Goal: Navigation & Orientation: Understand site structure

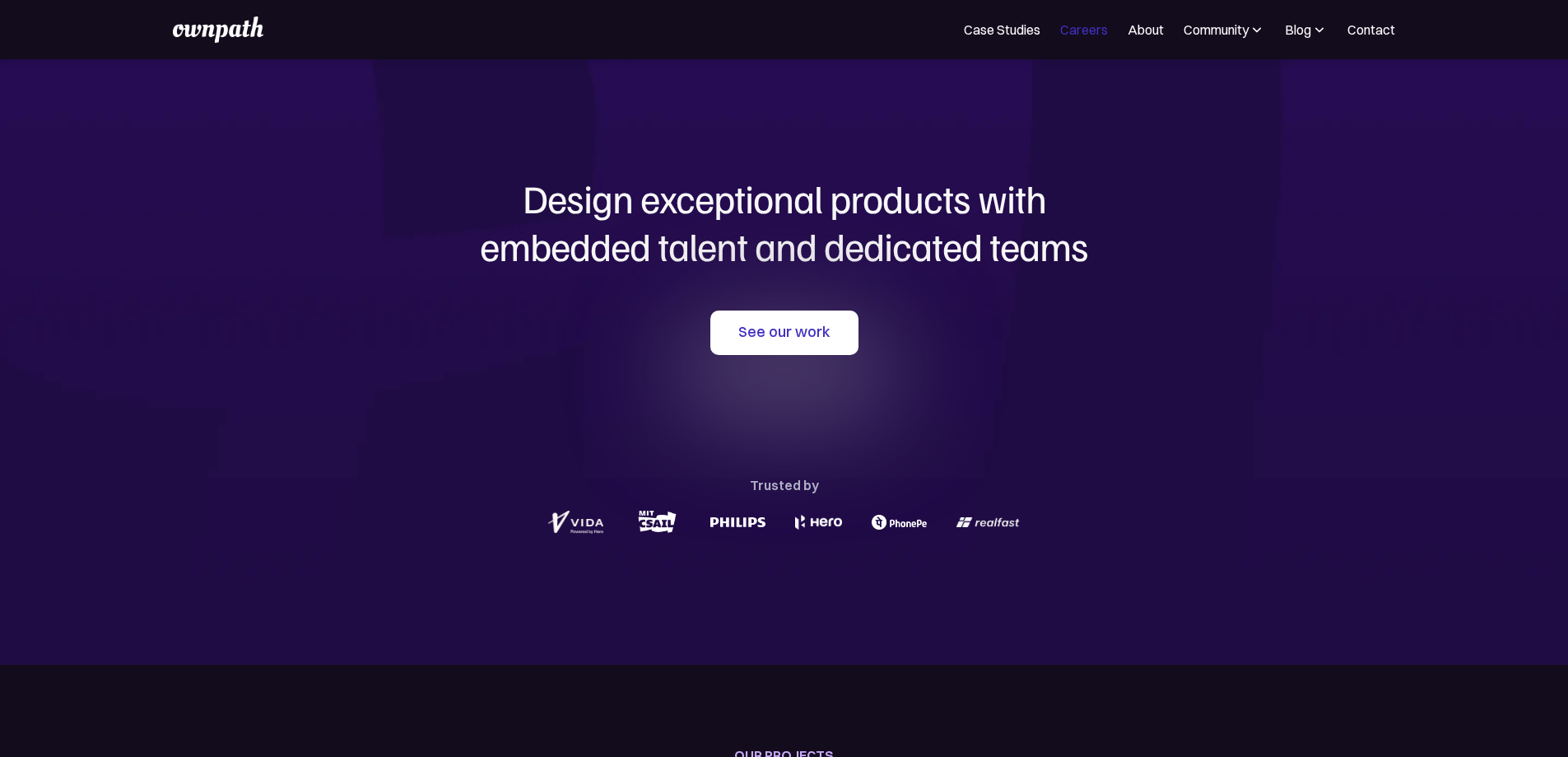
click at [1060, 40] on link "Careers" at bounding box center [1083, 29] width 48 height 19
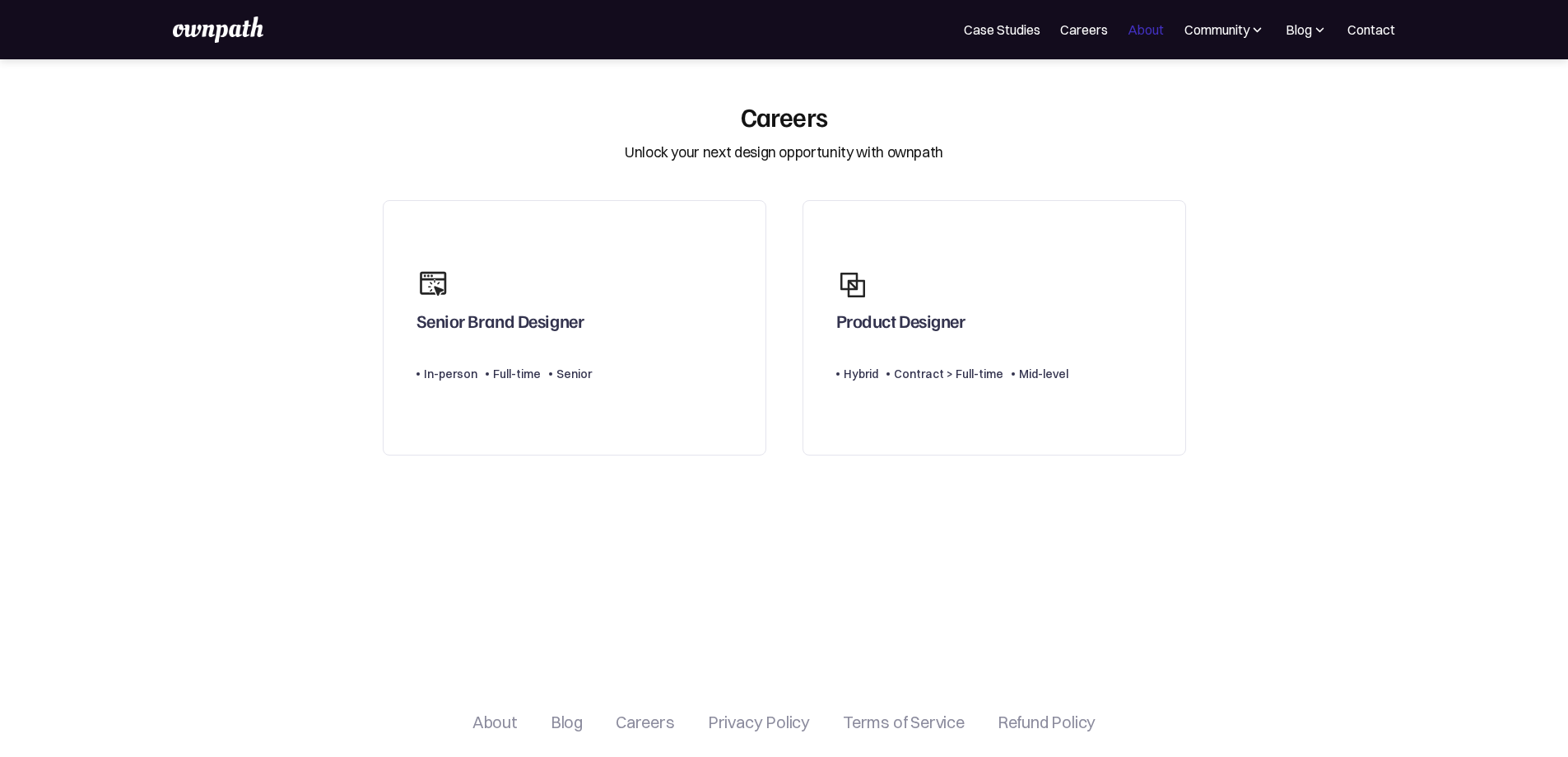
click at [1128, 40] on link "About" at bounding box center [1145, 29] width 36 height 19
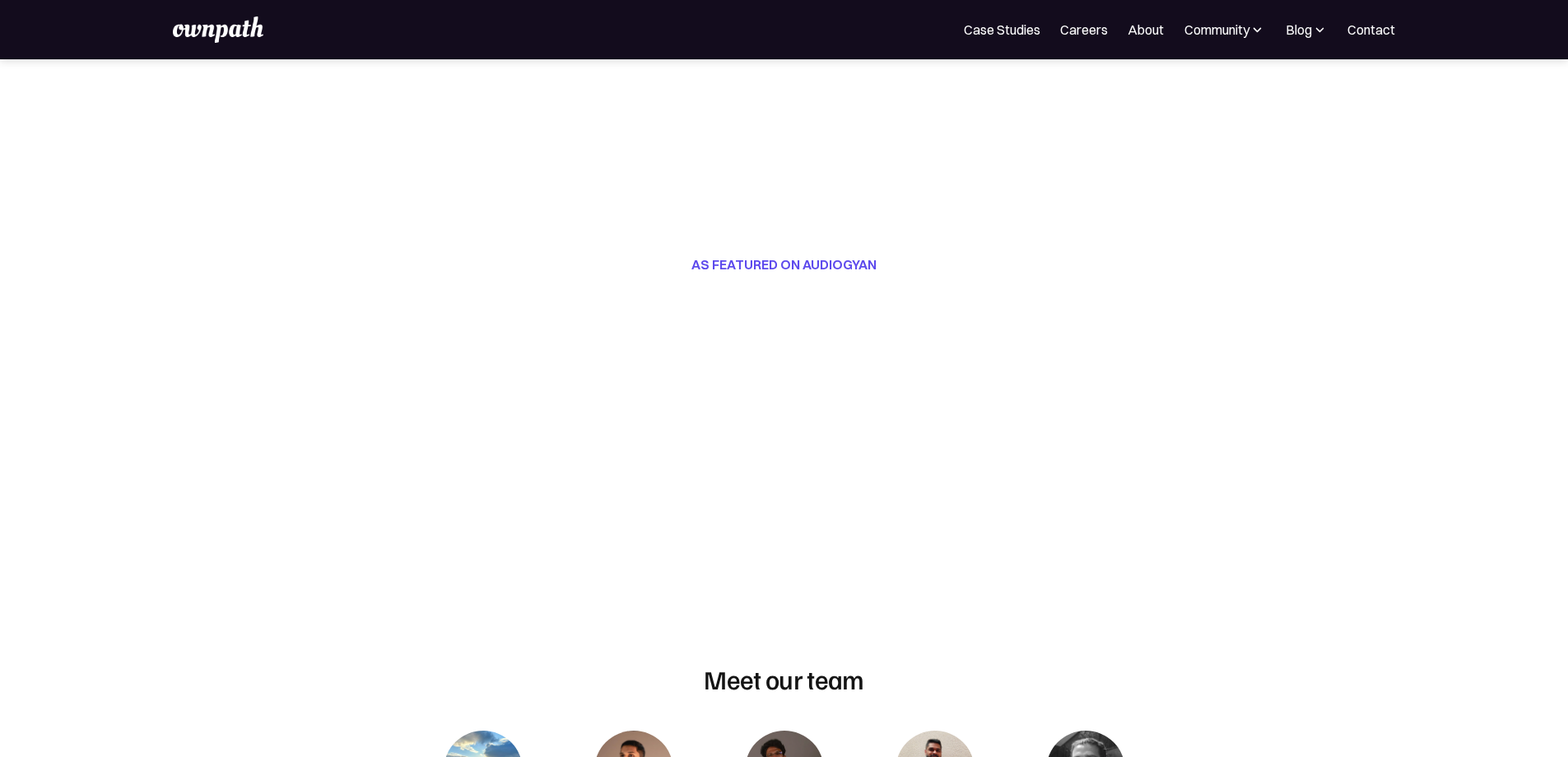
scroll to position [494, 0]
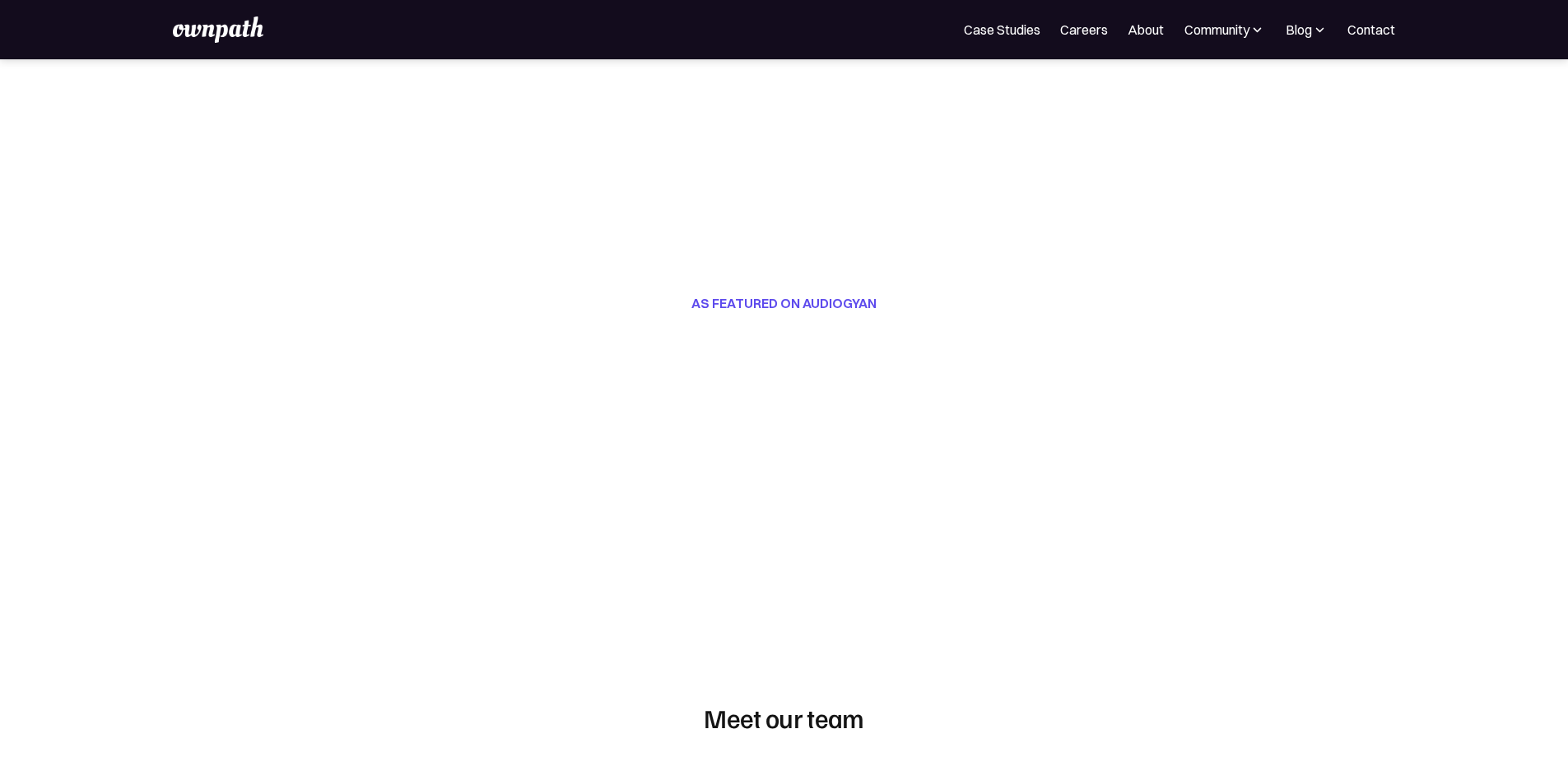
click at [1183, 27] on div "Community" at bounding box center [1224, 29] width 82 height 19
click at [1158, 87] on div "Events" at bounding box center [1188, 89] width 61 height 19
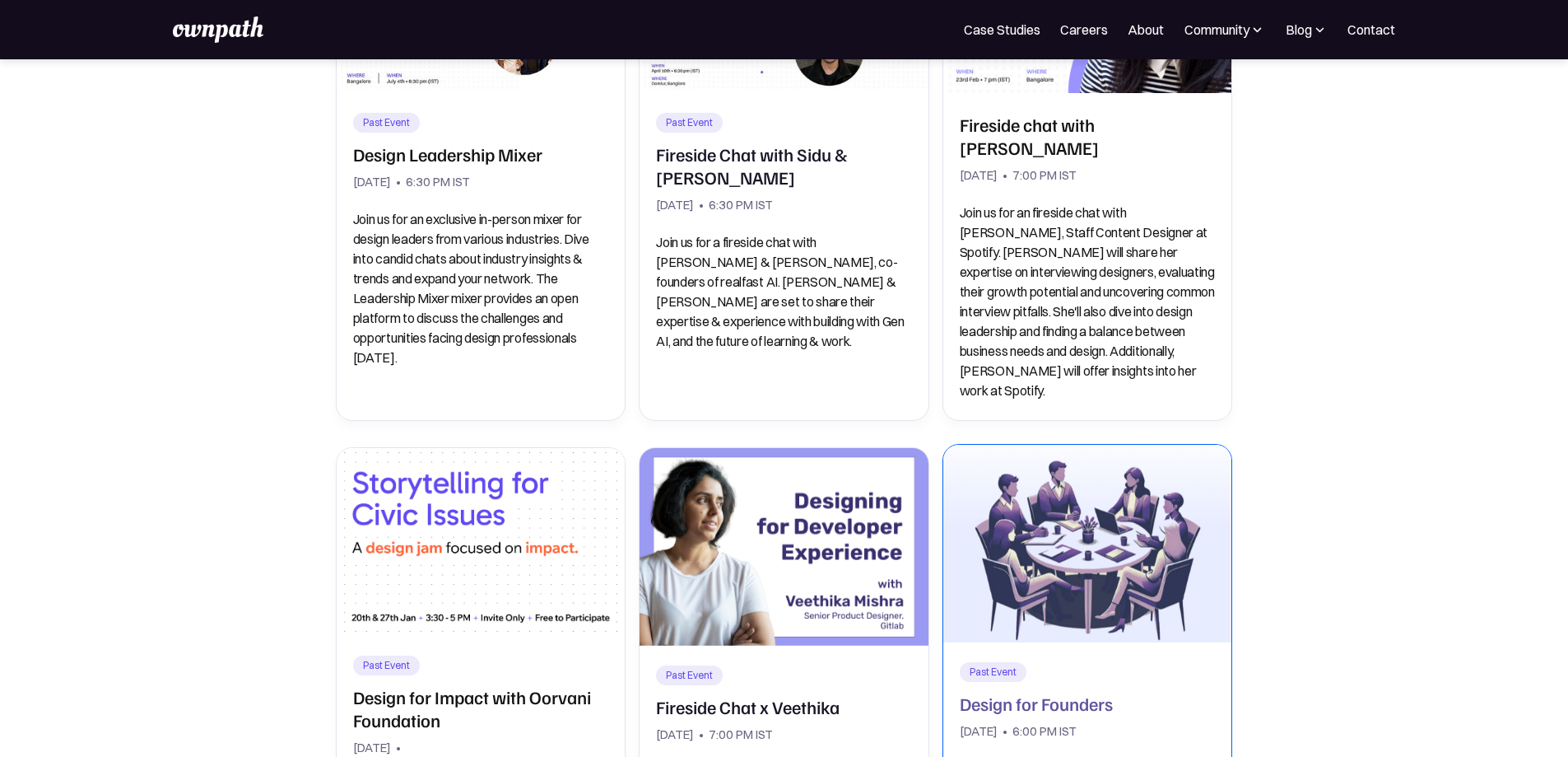
scroll to position [741, 0]
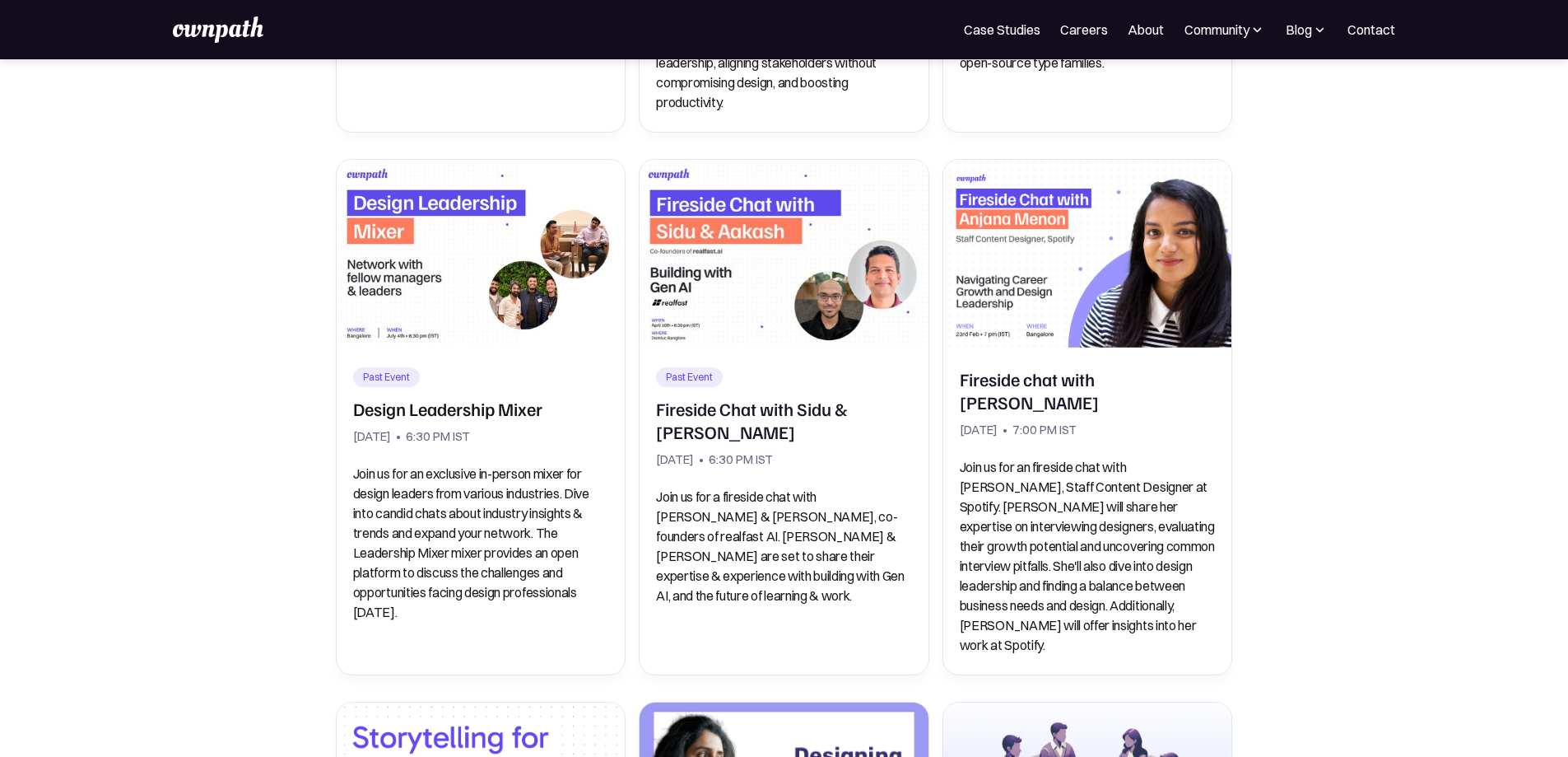
click at [1183, 38] on div "Community" at bounding box center [1224, 29] width 82 height 19
click at [1174, 128] on div "Resources" at bounding box center [1188, 126] width 61 height 19
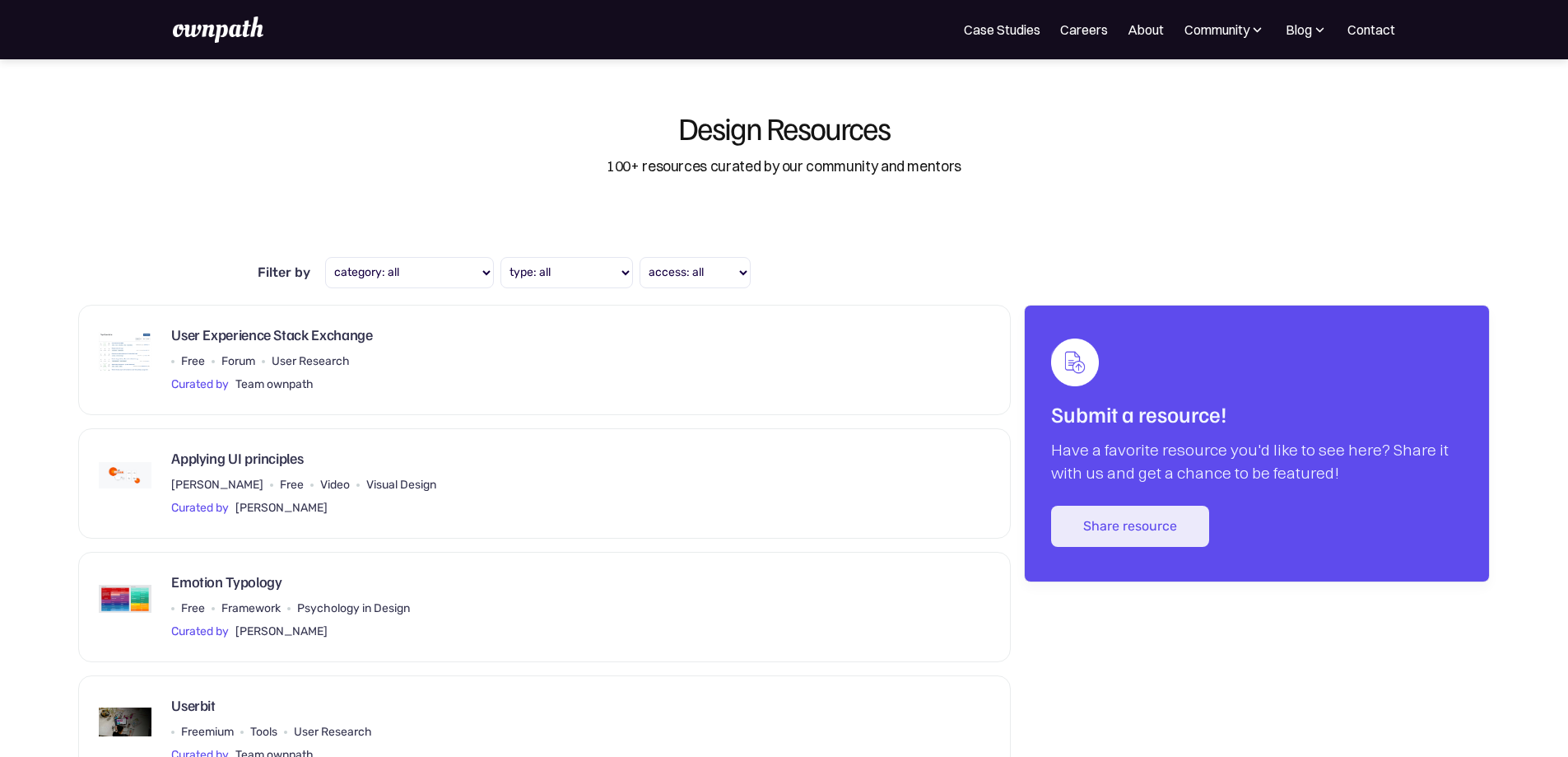
click at [1290, 26] on div "Blog" at bounding box center [1305, 29] width 43 height 19
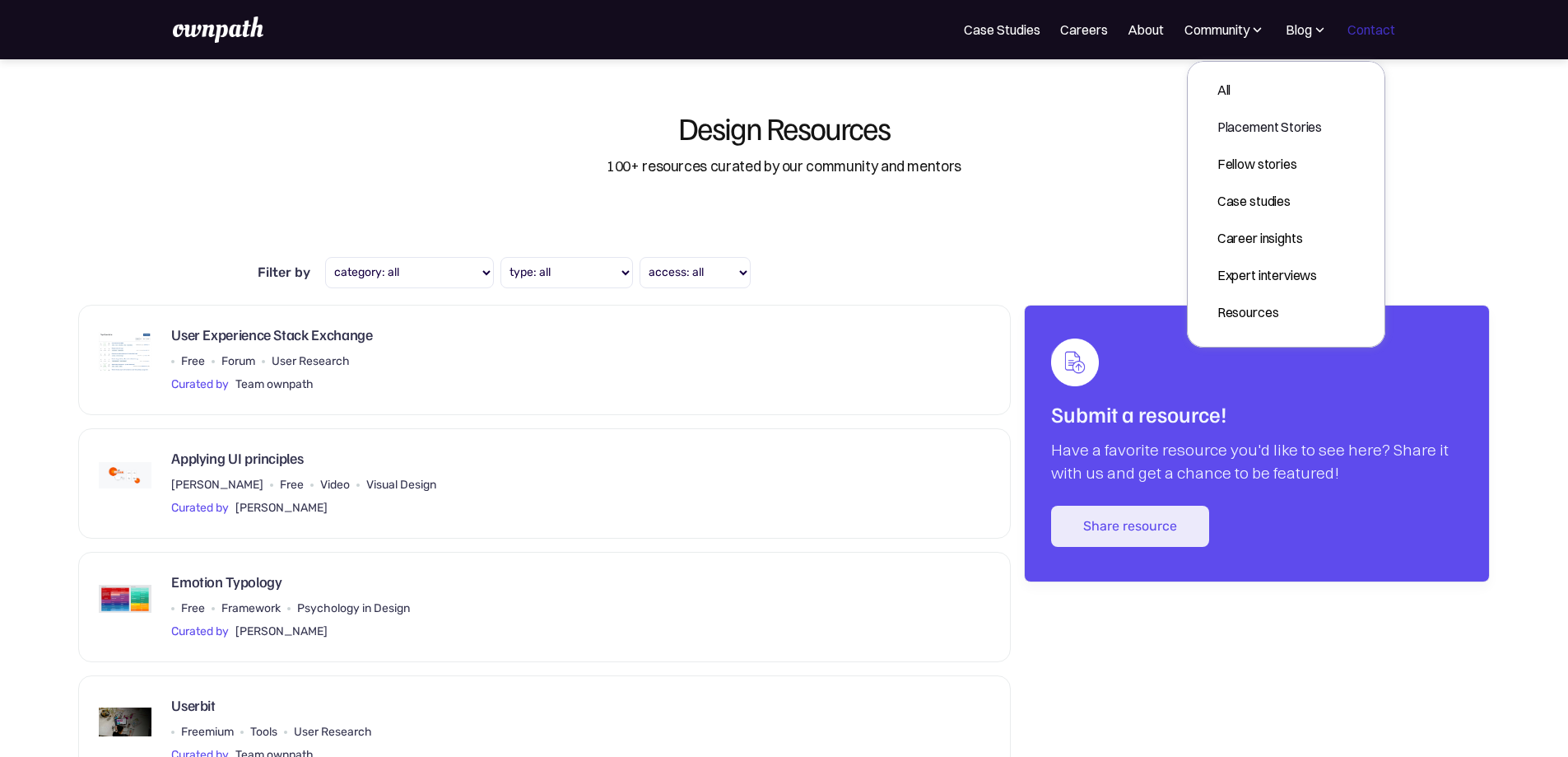
click at [1353, 28] on link "Contact" at bounding box center [1371, 29] width 48 height 19
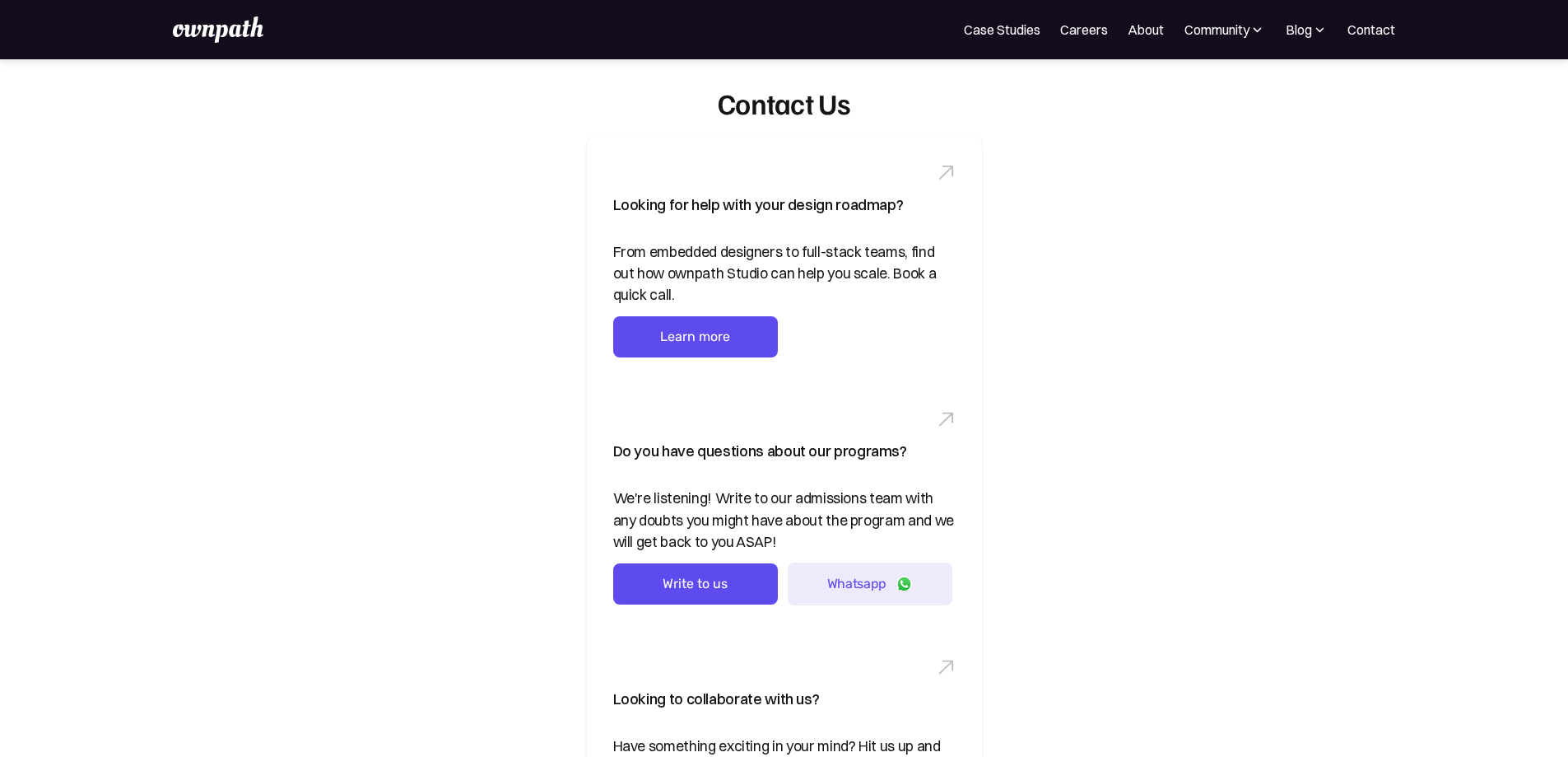
click at [1294, 35] on div "Blog" at bounding box center [1305, 29] width 43 height 19
click at [1269, 129] on div "Placement Stories" at bounding box center [1269, 126] width 104 height 19
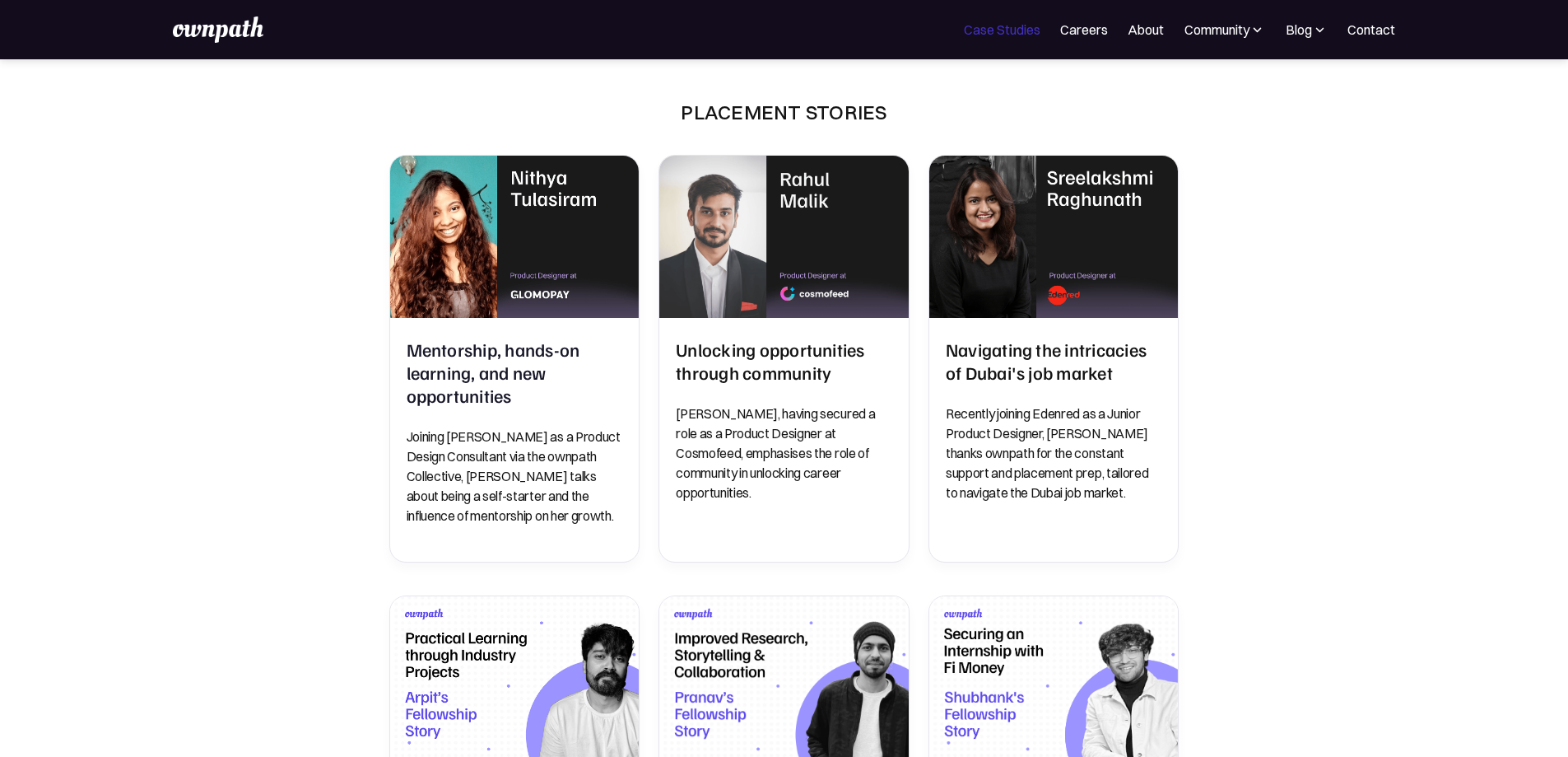
click at [964, 33] on link "Case Studies" at bounding box center [1002, 29] width 77 height 19
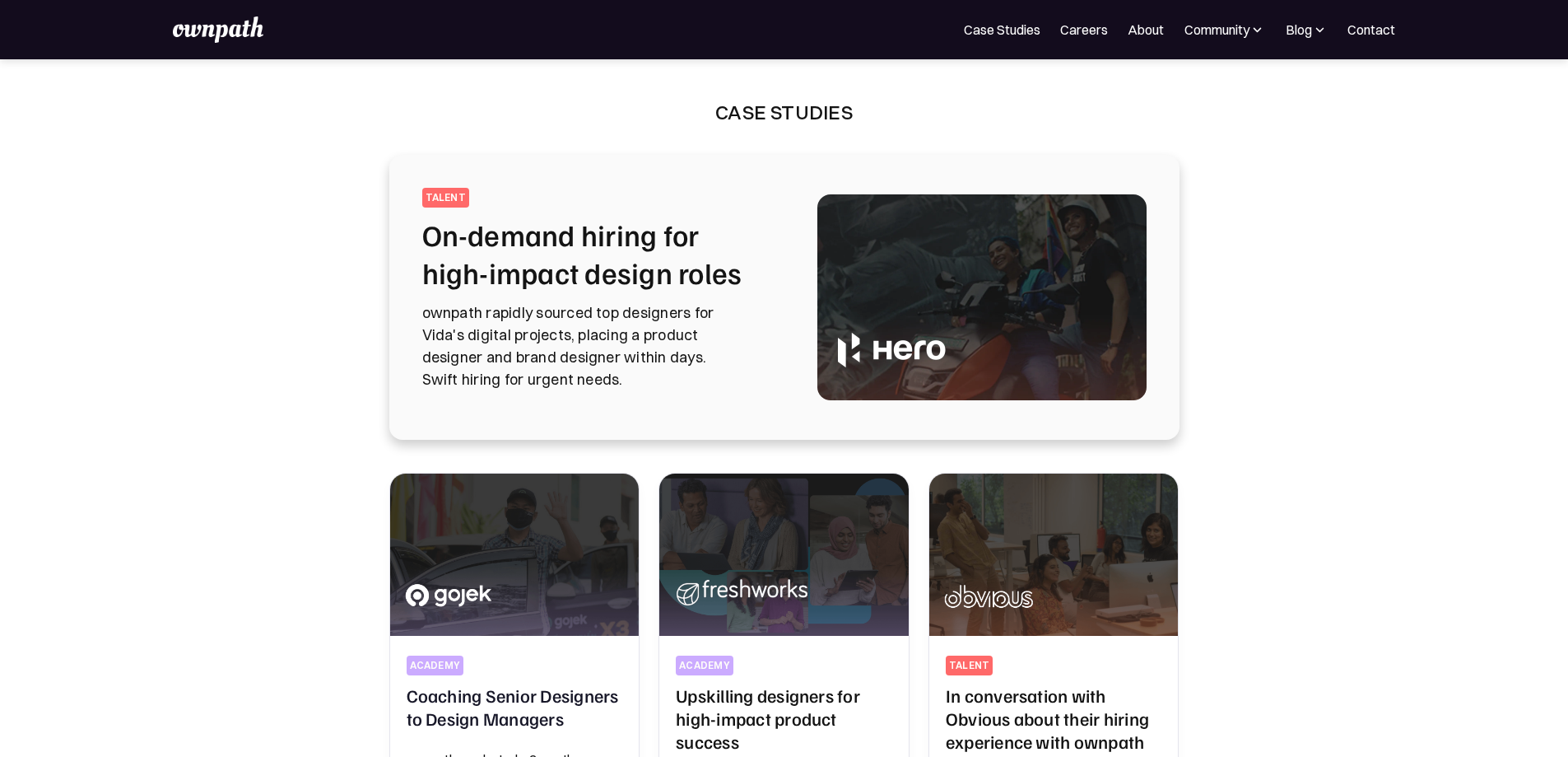
click at [252, 27] on img at bounding box center [218, 29] width 91 height 26
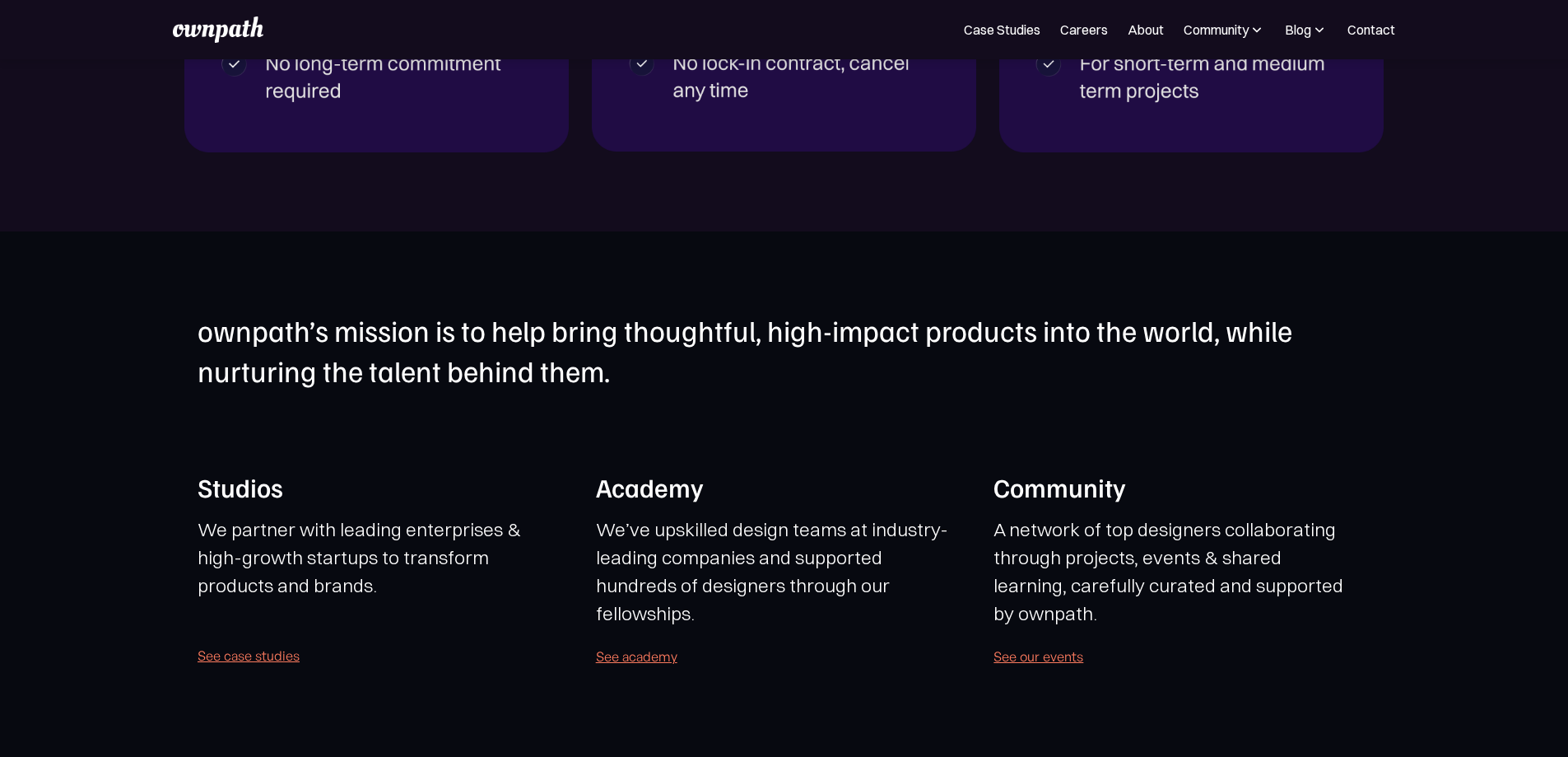
scroll to position [2552, 0]
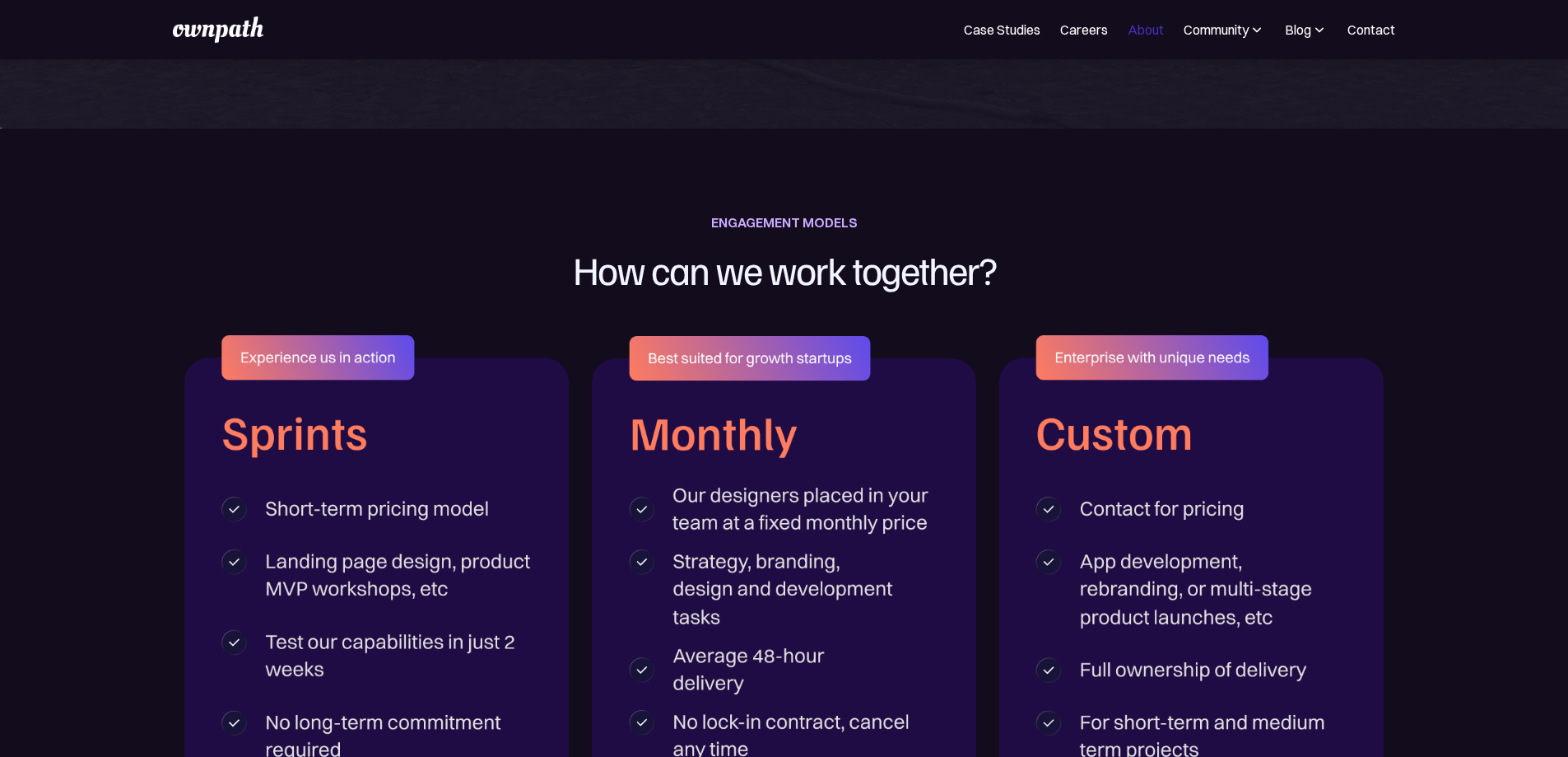
click at [1128, 37] on link "About" at bounding box center [1145, 29] width 36 height 19
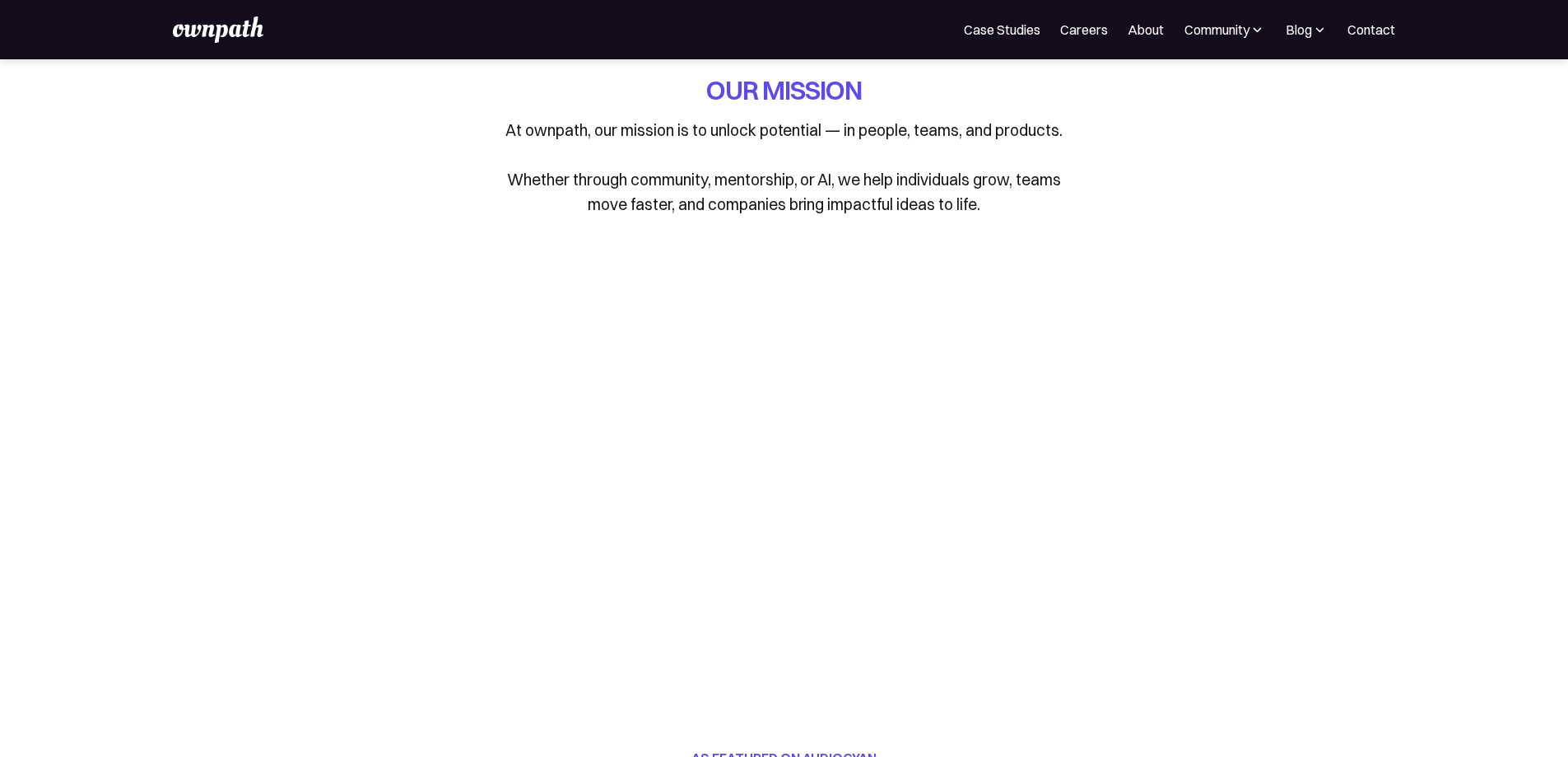
scroll to position [83, 0]
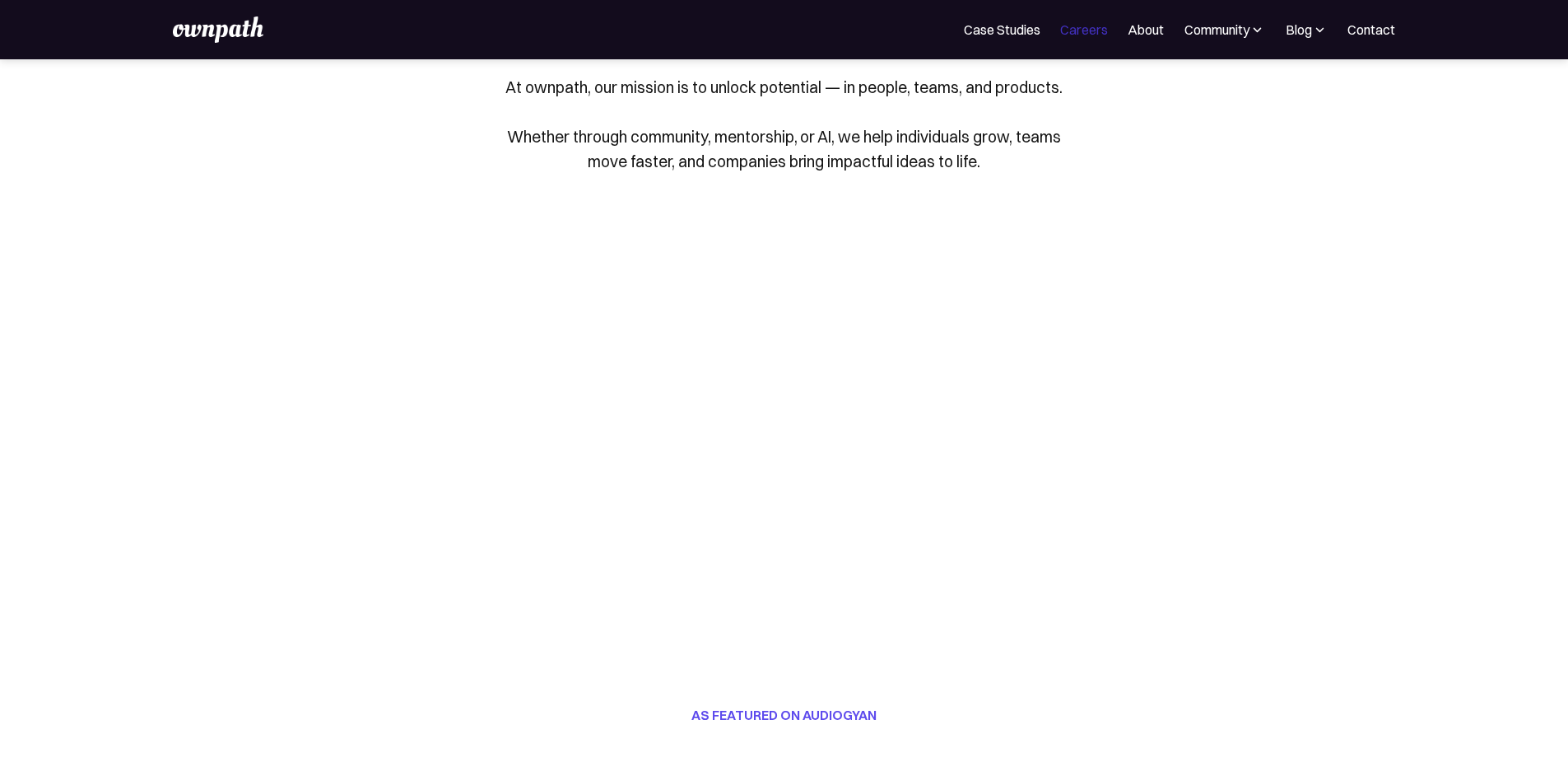
click at [1060, 34] on link "Careers" at bounding box center [1083, 29] width 48 height 19
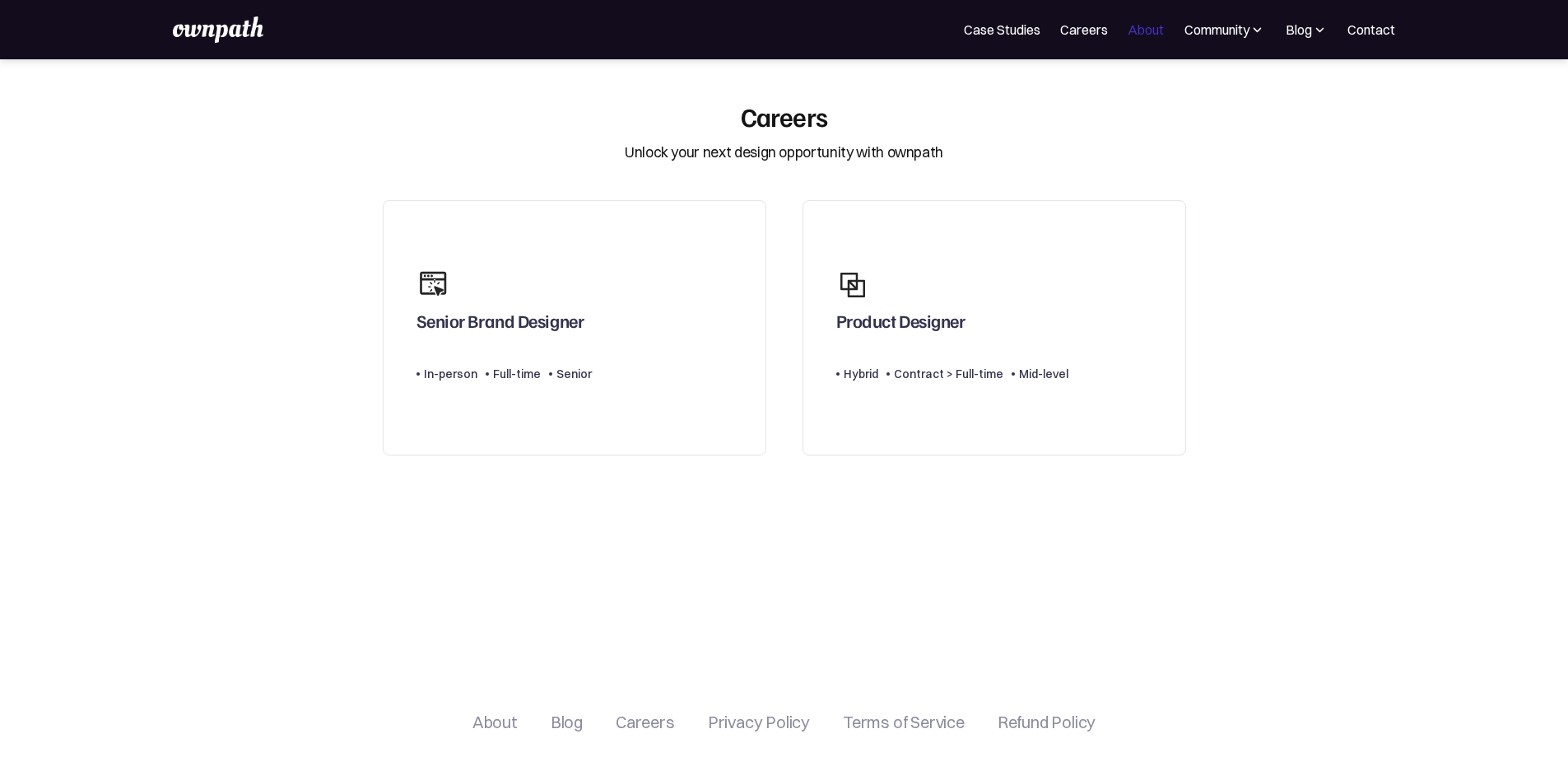
click at [1128, 35] on link "About" at bounding box center [1145, 29] width 36 height 19
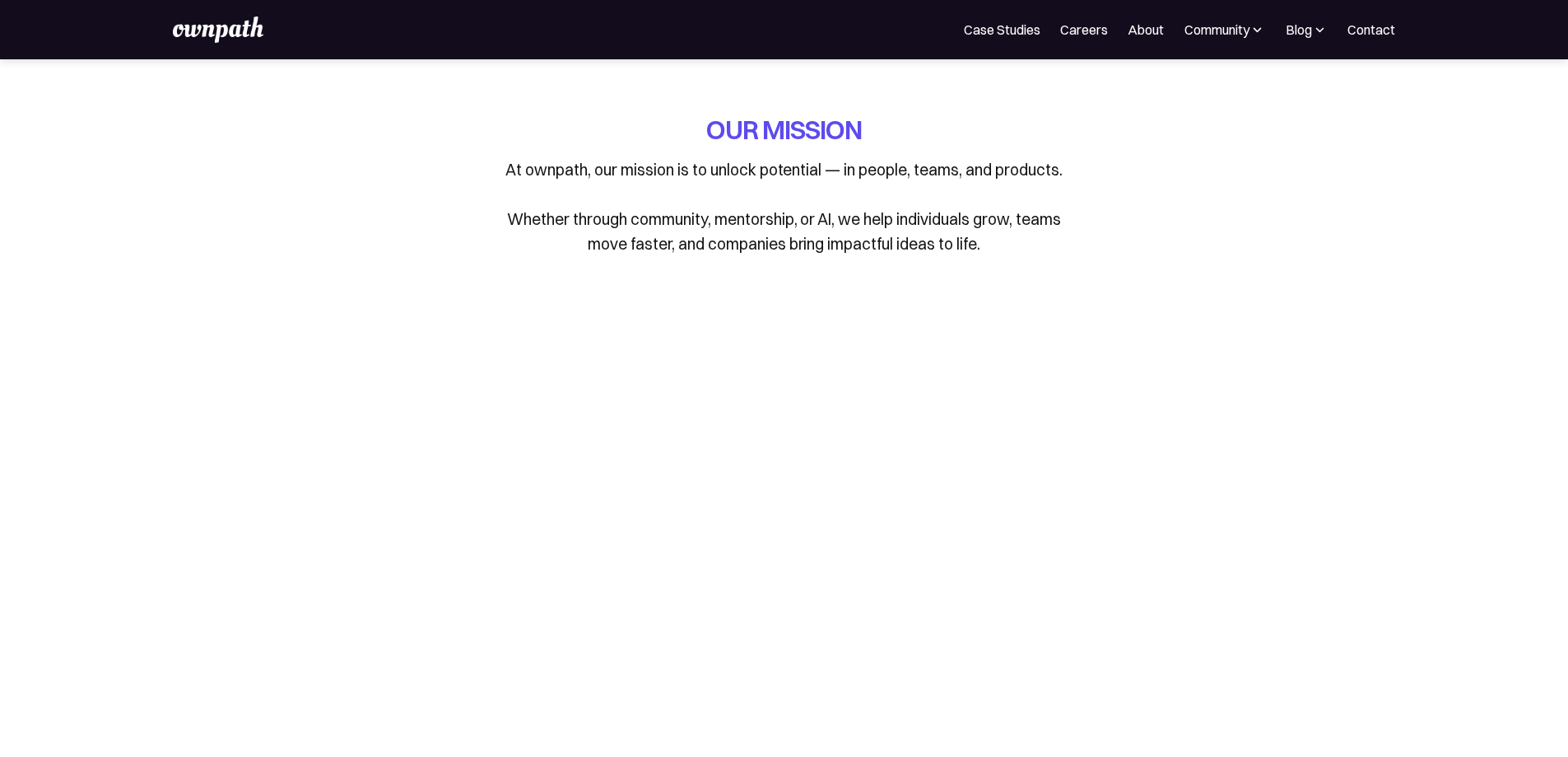
click at [1183, 35] on div "Community" at bounding box center [1224, 29] width 82 height 19
click at [1284, 39] on div "Blog" at bounding box center [1305, 29] width 43 height 19
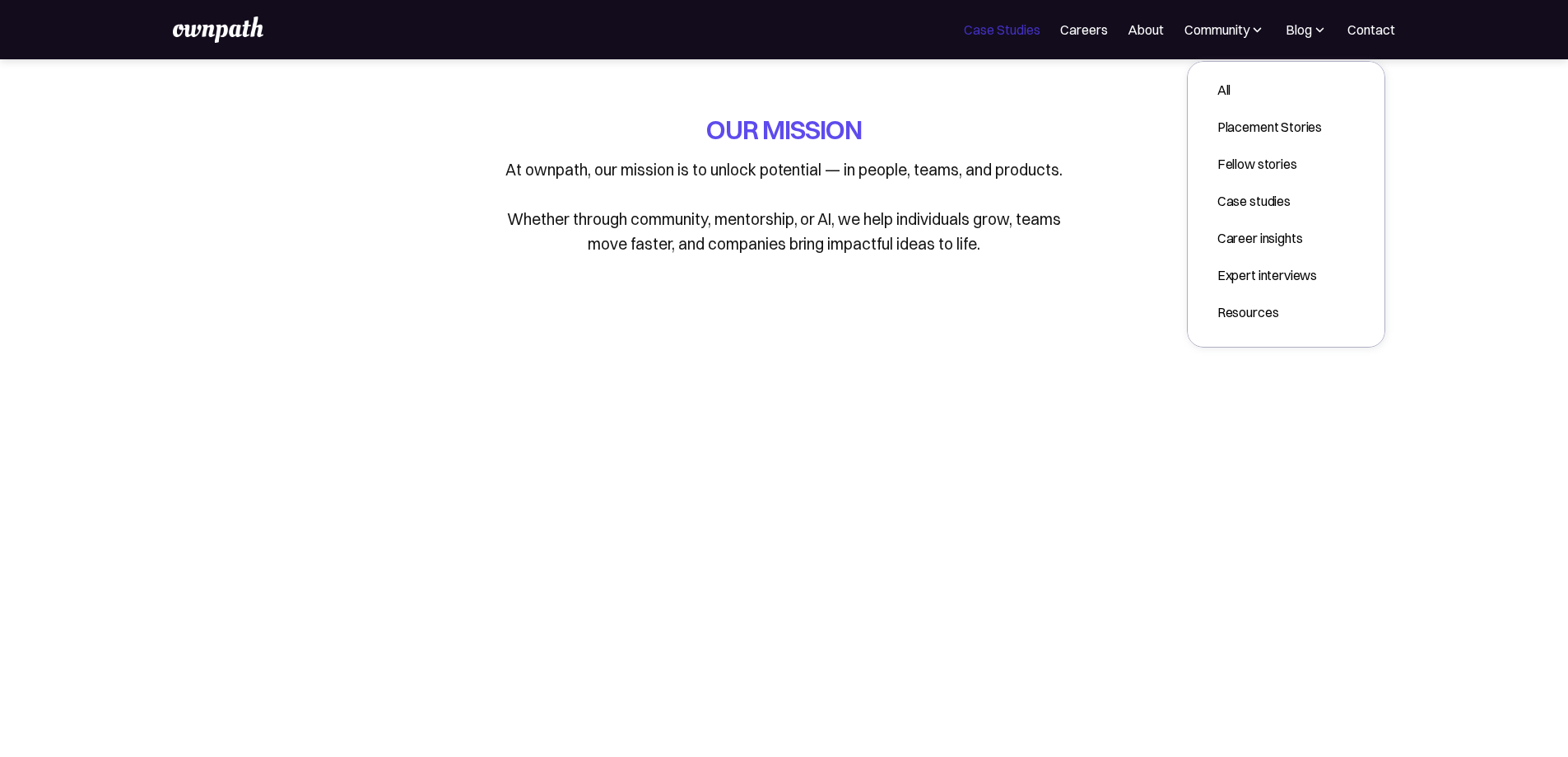
click at [964, 33] on link "Case Studies" at bounding box center [1002, 29] width 77 height 19
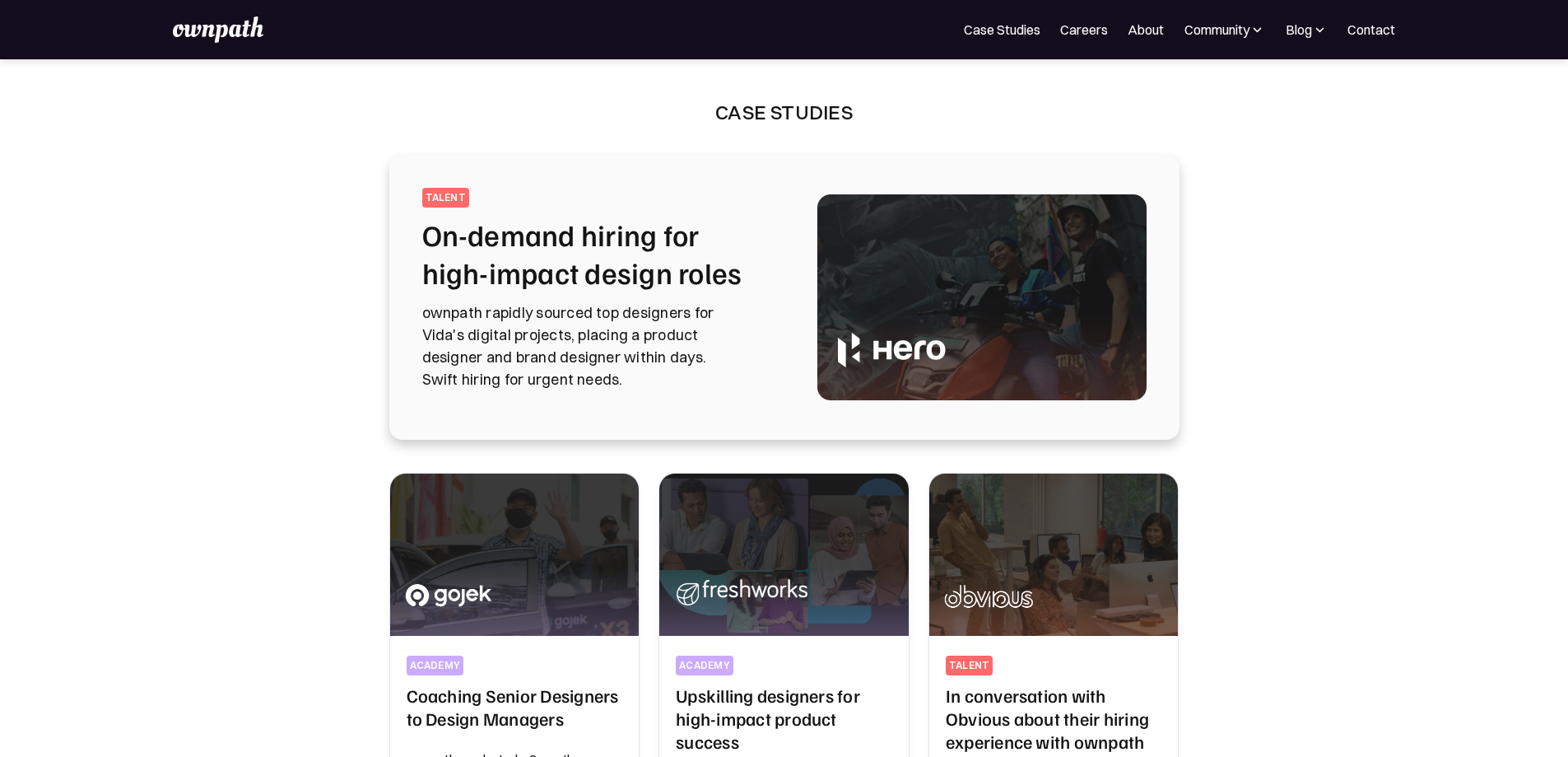
click at [616, 390] on p "ownpath rapidly sourced top designers for Vida's digital projects, placing a pr…" at bounding box center [600, 346] width 355 height 89
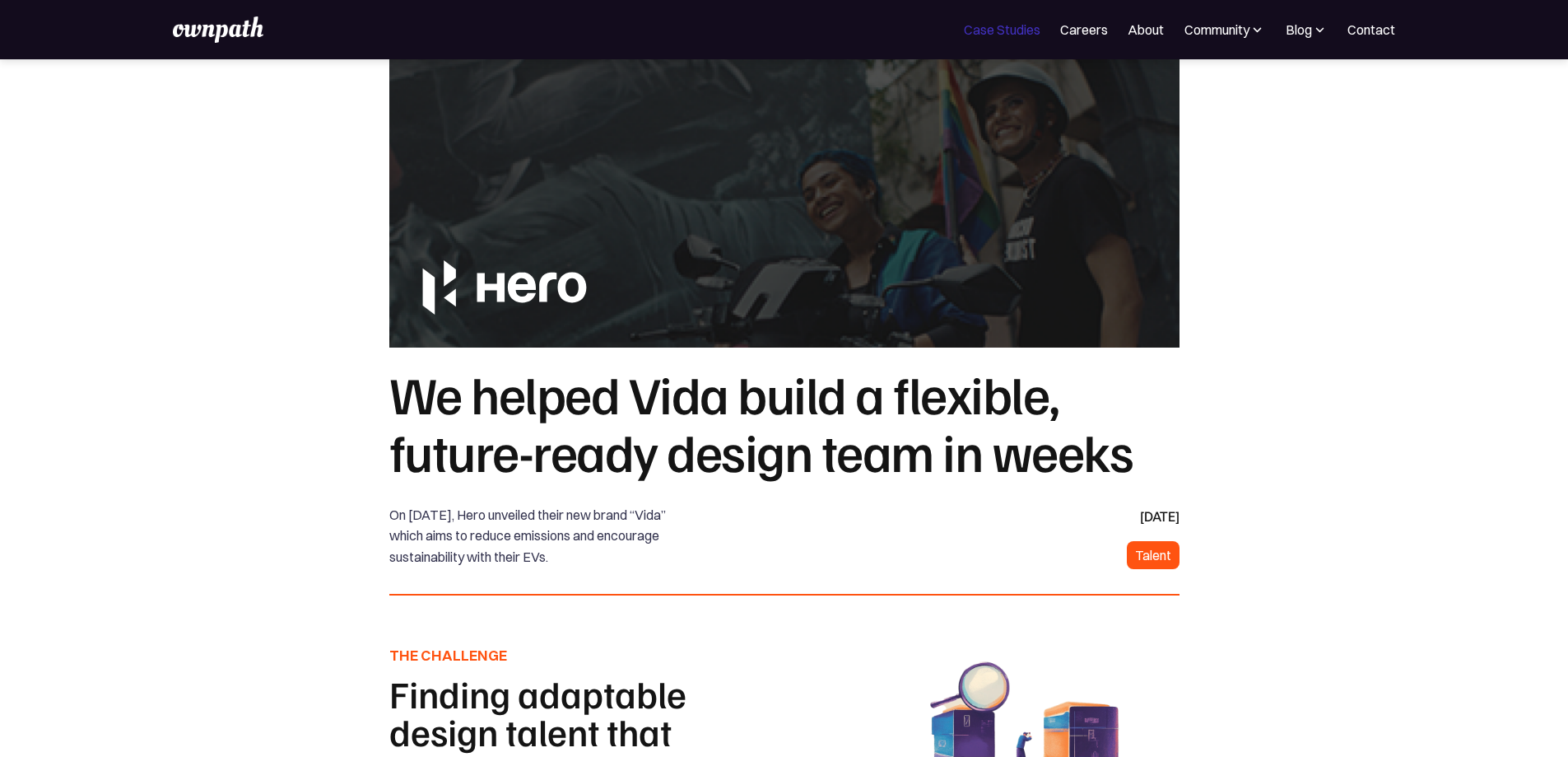
click at [964, 33] on link "Case Studies" at bounding box center [1002, 29] width 77 height 19
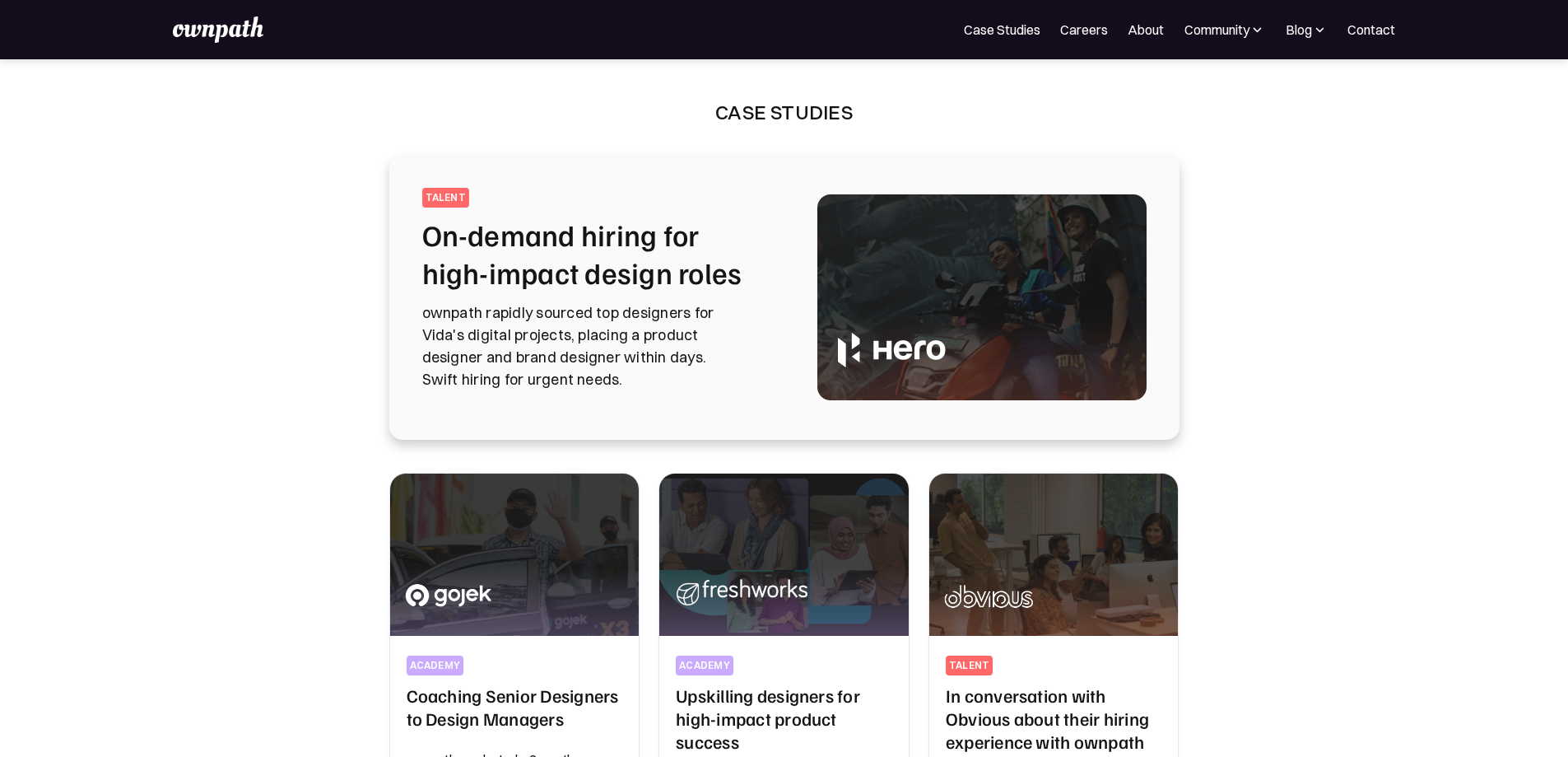
click at [249, 26] on img at bounding box center [218, 29] width 91 height 26
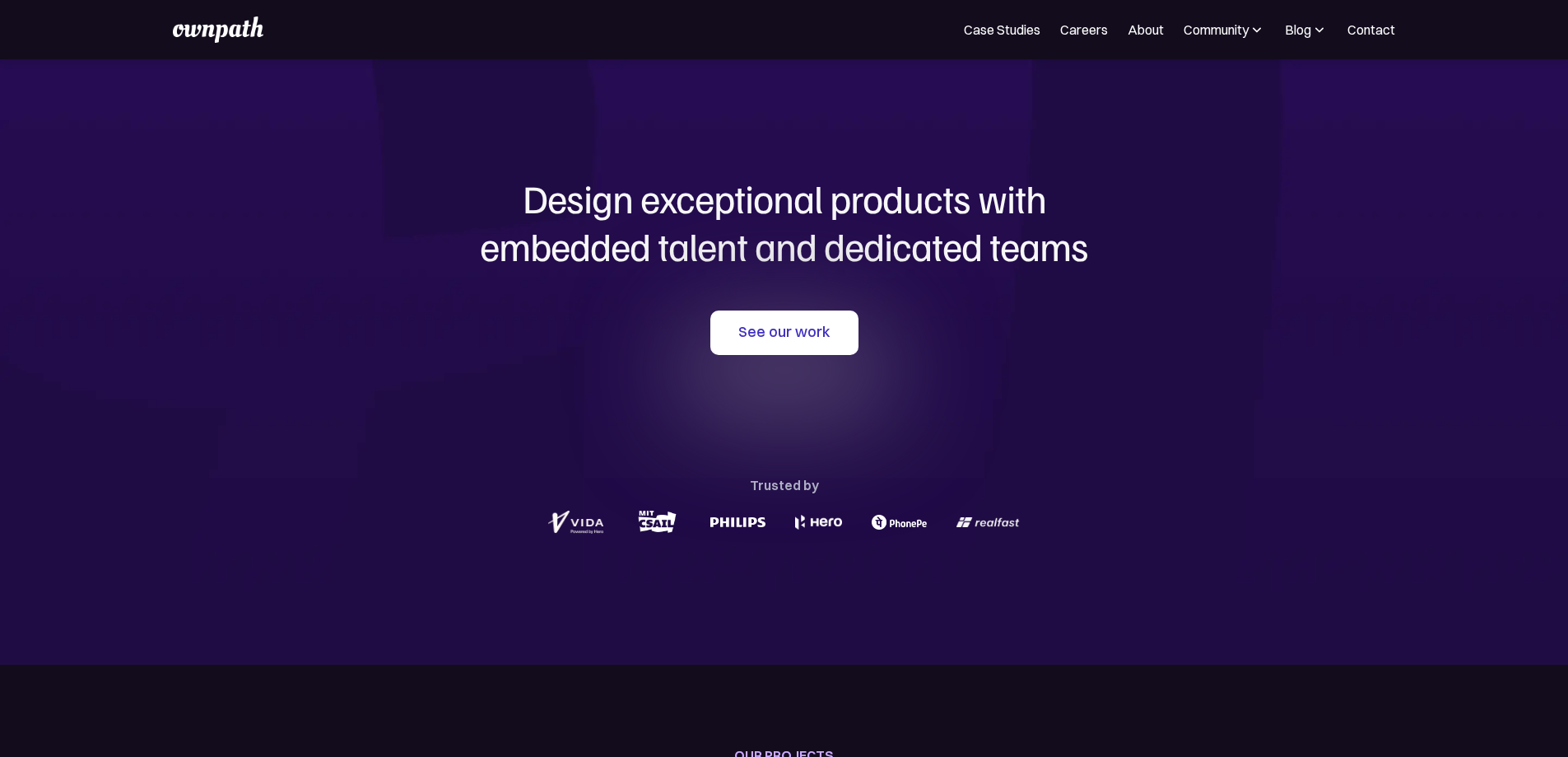
click at [357, 109] on section "Design exceptional products with embedded talent and dedicated teams with us Se…" at bounding box center [784, 361] width 1568 height 605
